Goal: Task Accomplishment & Management: Use online tool/utility

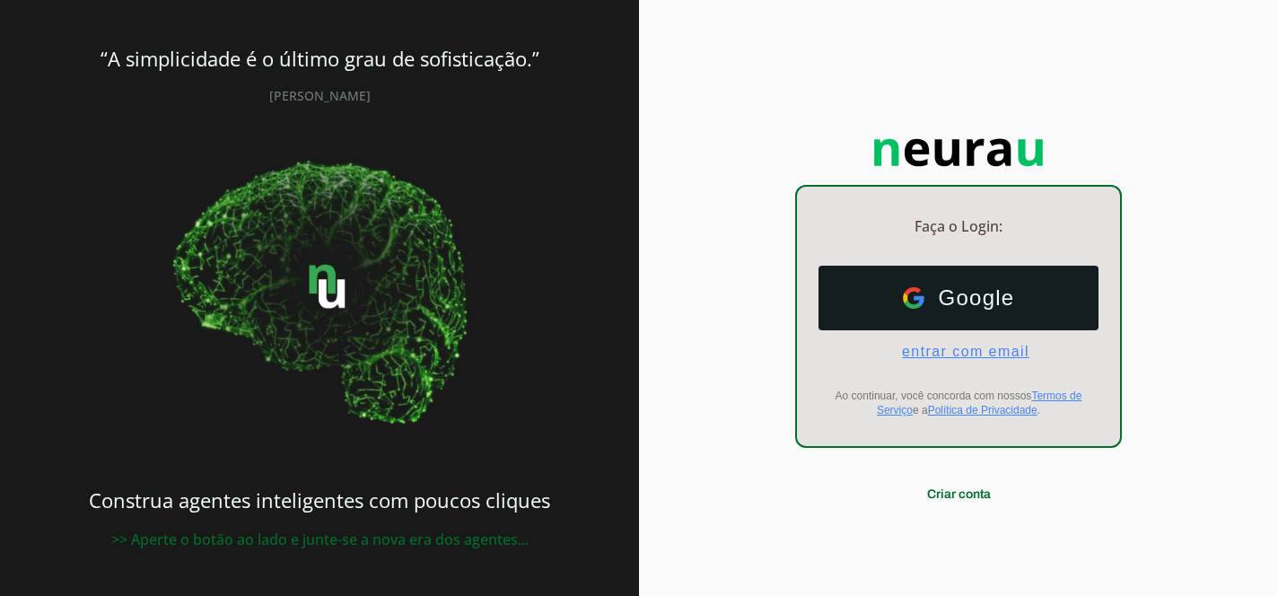
click at [962, 351] on span "entrar com email" at bounding box center [958, 352] width 142 height 16
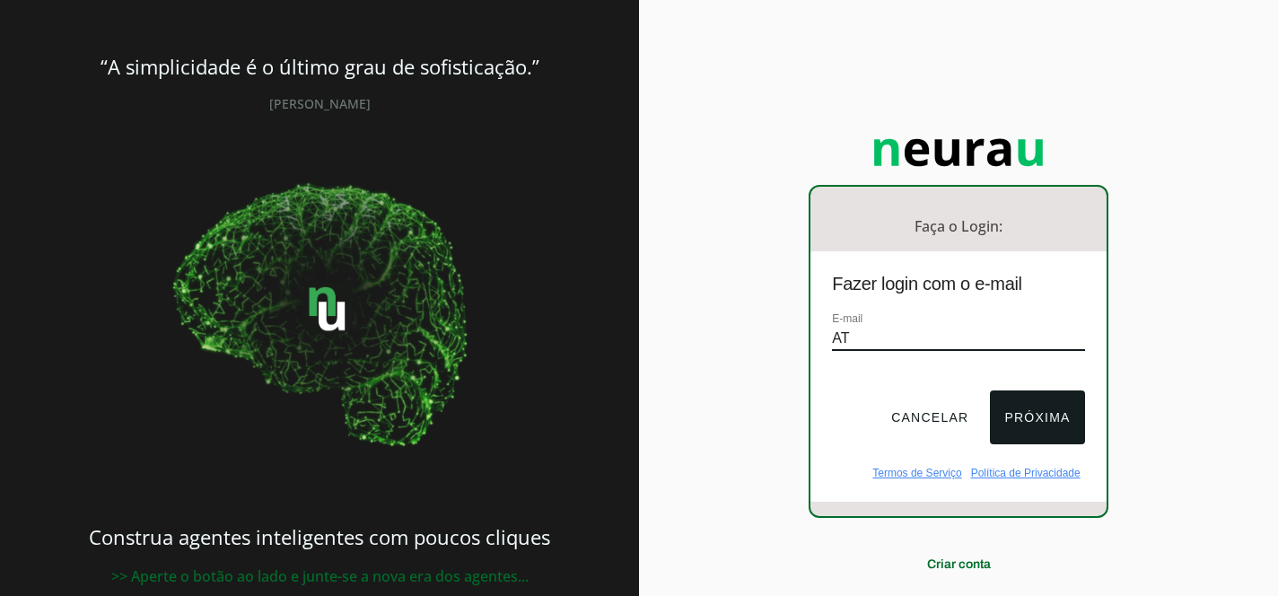
type input "A"
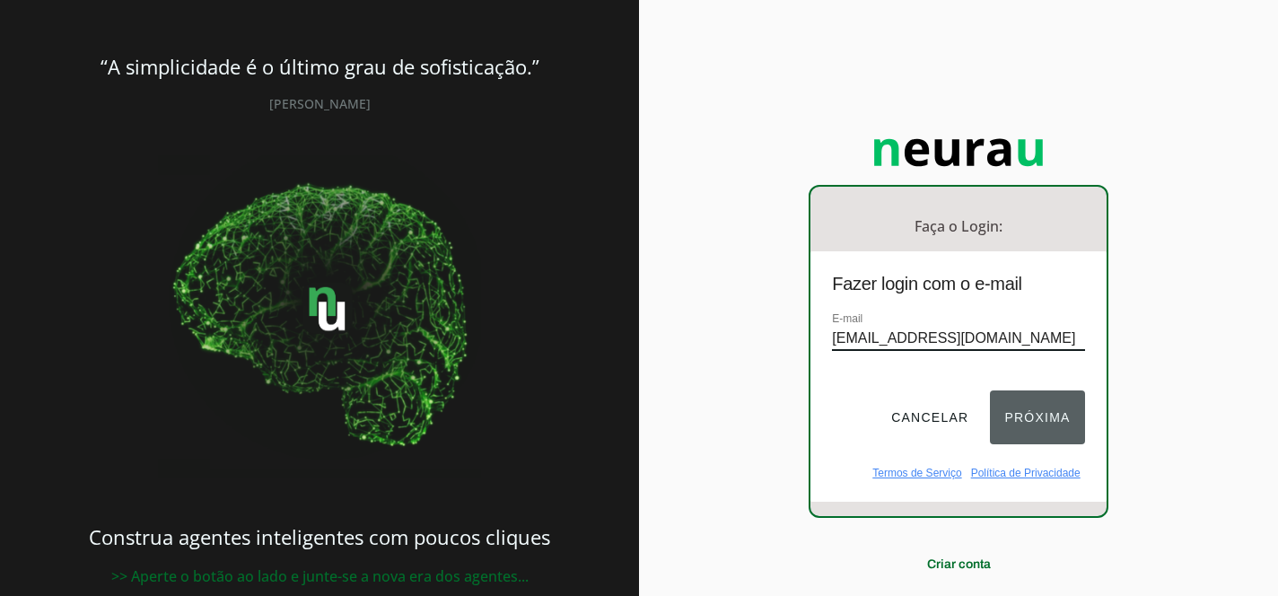
type input "[EMAIL_ADDRESS][DOMAIN_NAME]"
click at [1052, 425] on button "Próxima" at bounding box center [1037, 417] width 94 height 54
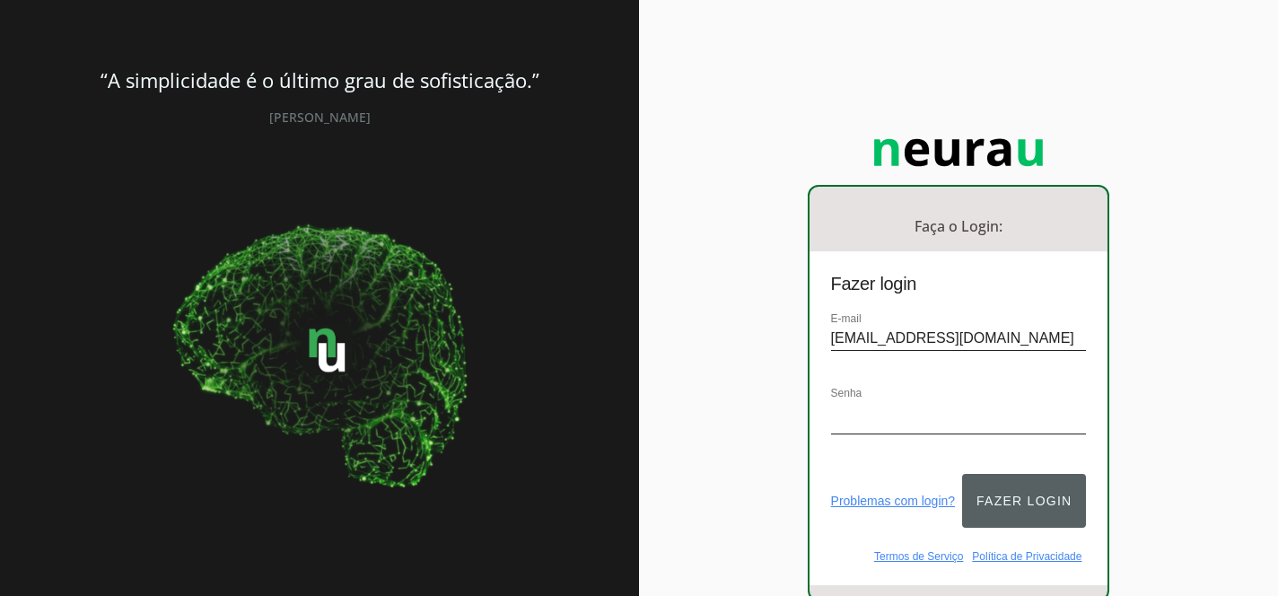
click at [986, 481] on button "Fazer login" at bounding box center [1024, 501] width 124 height 54
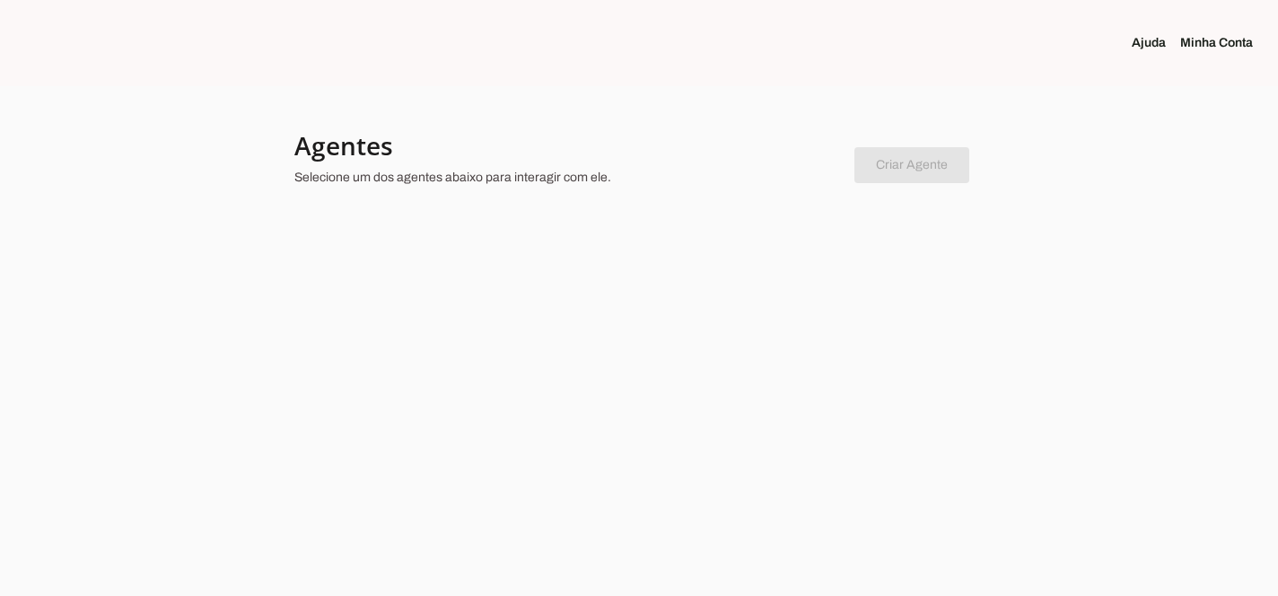
click at [371, 295] on div at bounding box center [639, 298] width 1278 height 596
click at [768, 249] on div at bounding box center [639, 298] width 1278 height 596
click at [125, 57] on section at bounding box center [213, 43] width 426 height 86
click at [972, 175] on md-item "Criar Agente Você atingiu o limite de agentes permitidos. Atualize o seu plano …" at bounding box center [638, 161] width 689 height 65
